Goal: Information Seeking & Learning: Learn about a topic

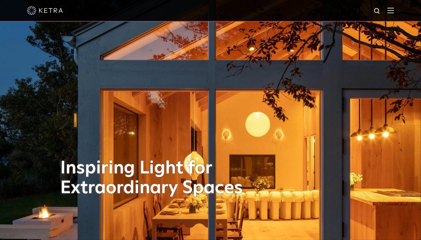
click at [394, 11] on img at bounding box center [391, 11] width 7 height 6
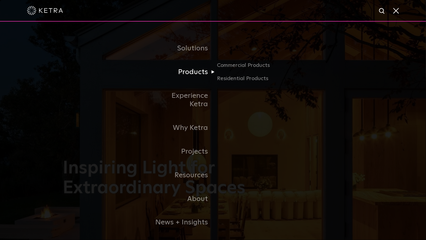
click at [203, 67] on link "Products" at bounding box center [182, 72] width 62 height 24
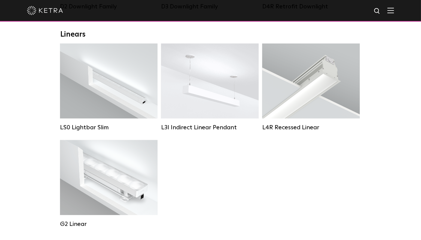
scroll to position [210, 0]
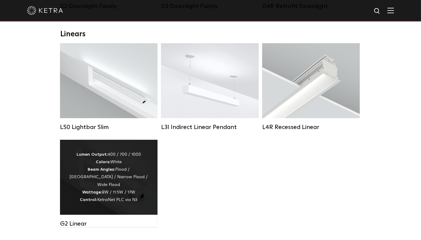
click at [122, 194] on div "Lumen Output: 400 / 700 / 1000 Colors: White Beam Angles: Flood / Graze / Narro…" at bounding box center [109, 177] width 80 height 53
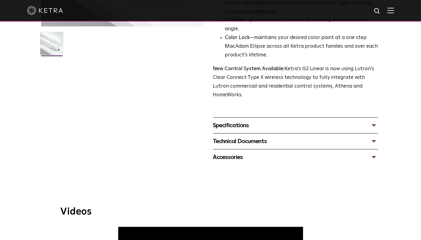
scroll to position [180, 0]
click at [224, 120] on div "Specifications" at bounding box center [295, 125] width 165 height 10
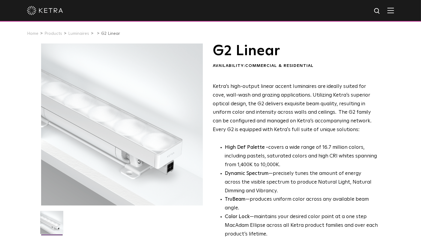
scroll to position [0, 0]
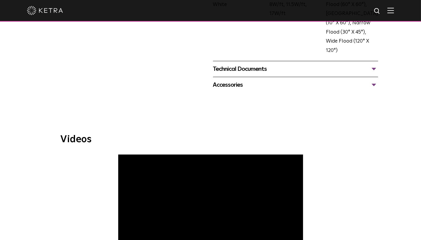
click at [260, 64] on div "Technical Documents" at bounding box center [295, 69] width 165 height 10
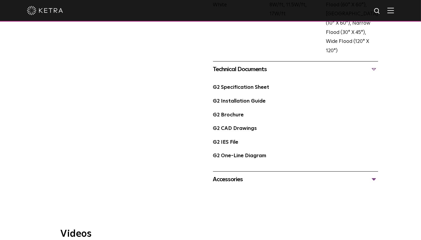
scroll to position [360, 0]
click at [253, 85] on link "G2 Specification Sheet" at bounding box center [241, 87] width 56 height 5
